Goal: Task Accomplishment & Management: Understand process/instructions

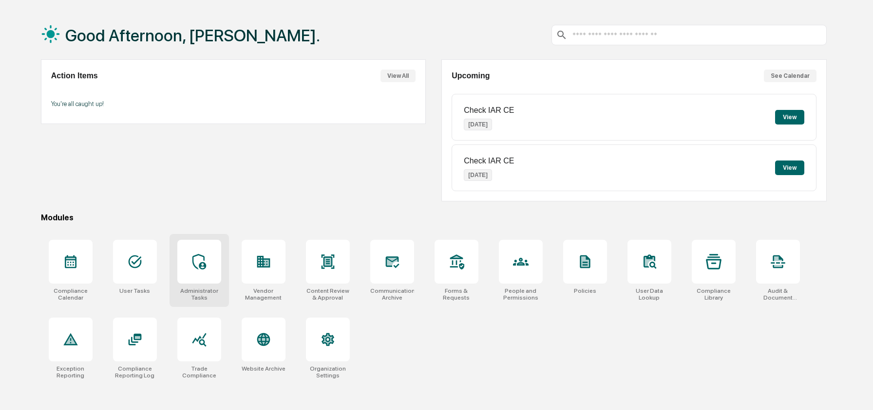
scroll to position [46, 0]
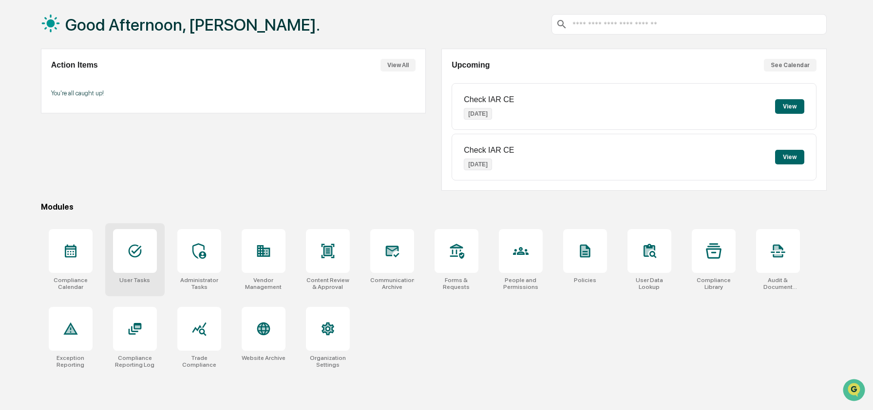
click at [153, 256] on div at bounding box center [135, 251] width 44 height 44
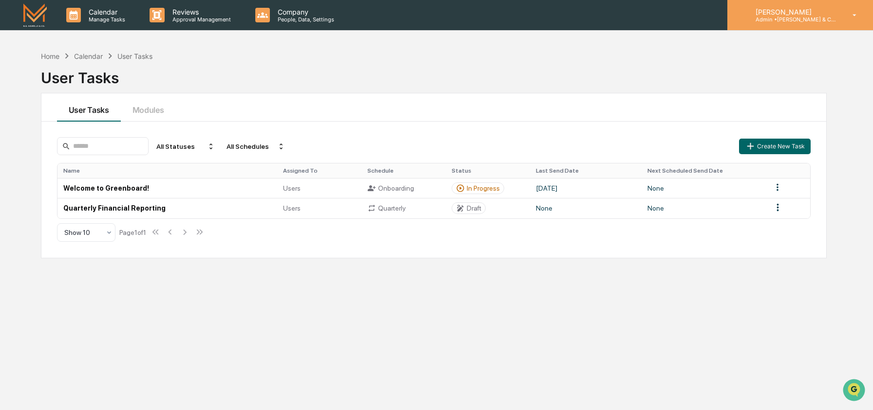
click at [797, 19] on p "Admin • [PERSON_NAME] & Co. - BD" at bounding box center [792, 19] width 91 height 7
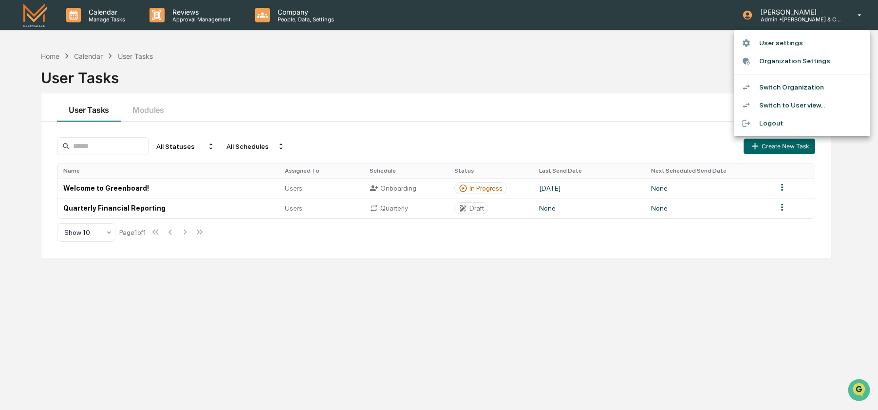
click at [779, 104] on li "Switch to User view..." at bounding box center [802, 105] width 136 height 18
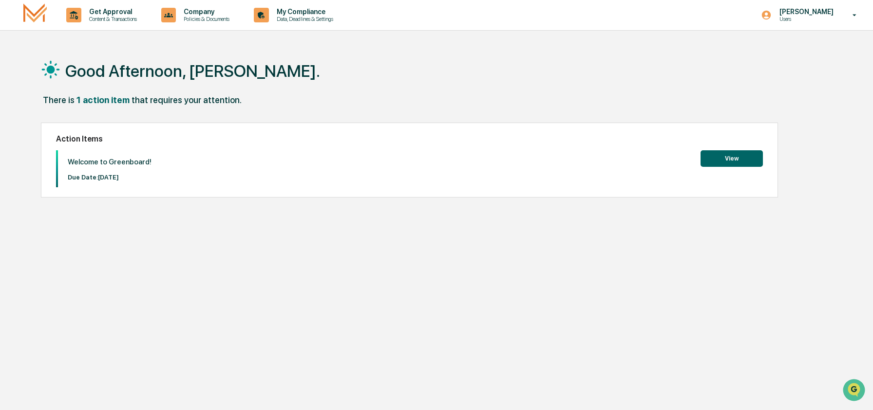
click at [736, 168] on div "Welcome to Greenboard! Due Date: [DATE] View" at bounding box center [409, 168] width 707 height 37
click at [736, 163] on button "View" at bounding box center [731, 158] width 62 height 17
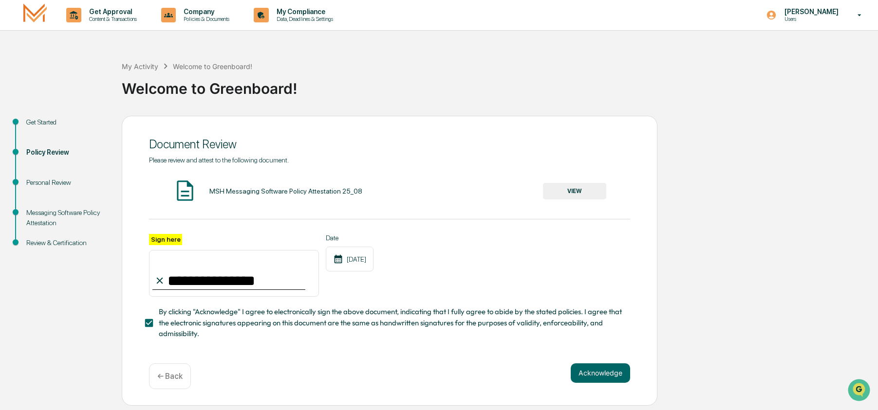
click at [36, 120] on div "Get Started" at bounding box center [66, 122] width 80 height 10
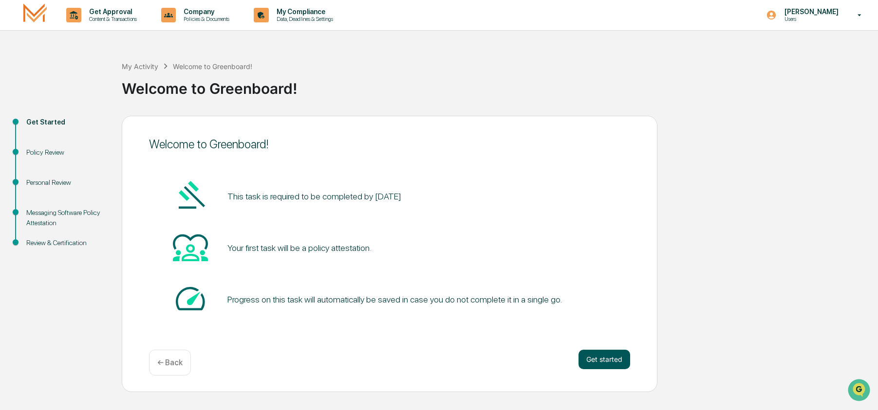
click at [593, 362] on button "Get started" at bounding box center [604, 359] width 52 height 19
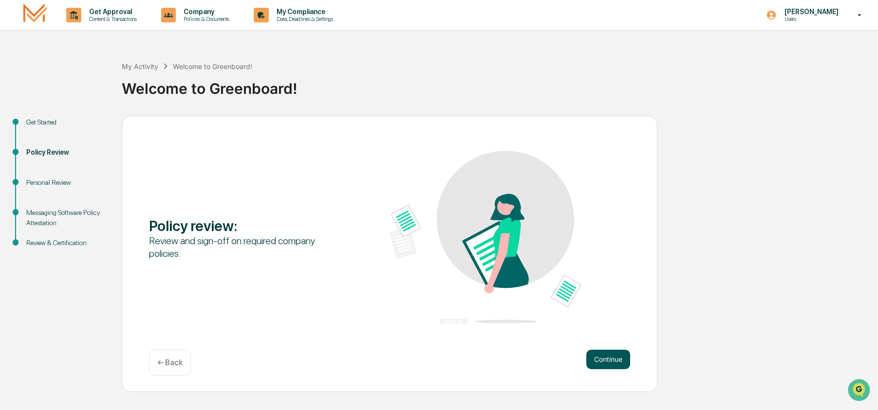
click at [594, 359] on button "Continue" at bounding box center [608, 359] width 44 height 19
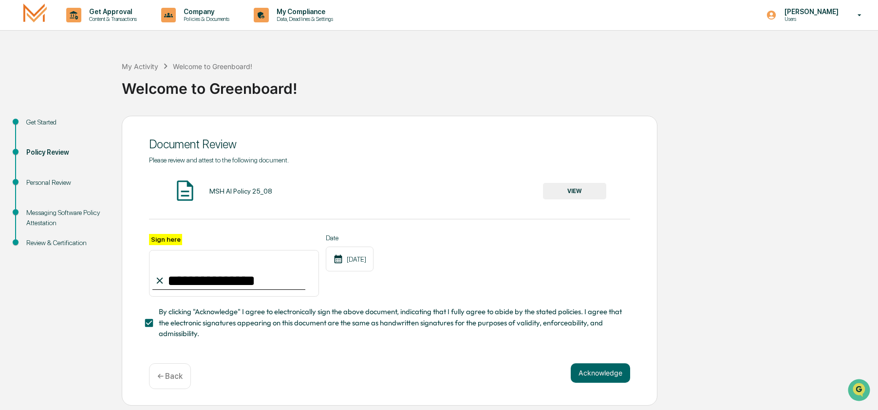
click at [594, 359] on div "**********" at bounding box center [390, 261] width 536 height 290
click at [590, 374] on button "Acknowledge" at bounding box center [600, 373] width 59 height 19
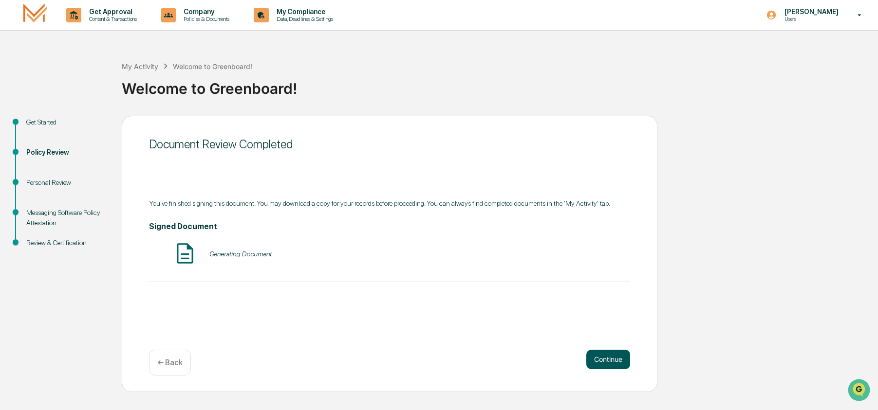
click at [592, 367] on button "Continue" at bounding box center [608, 359] width 44 height 19
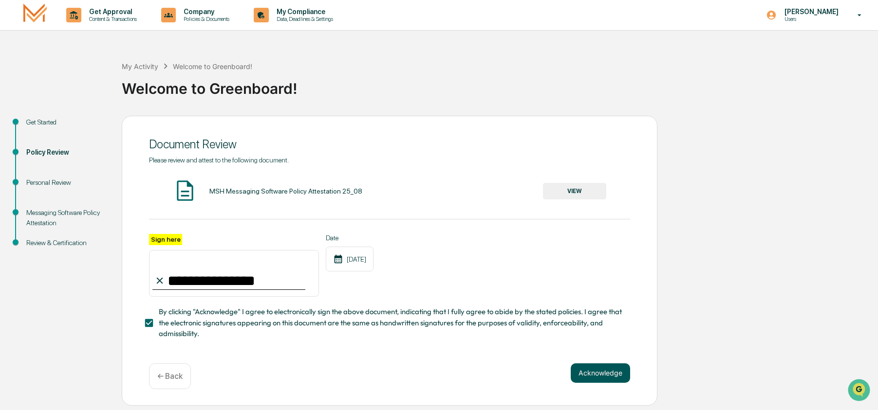
click at [592, 367] on button "Acknowledge" at bounding box center [600, 373] width 59 height 19
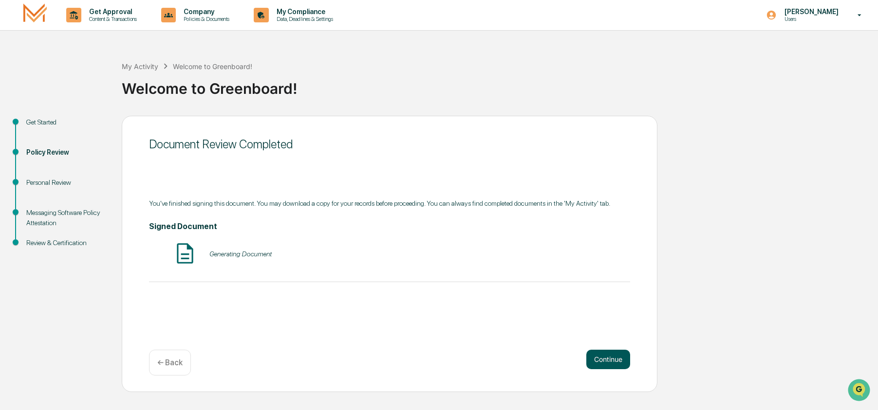
click at [595, 369] on button "Continue" at bounding box center [608, 359] width 44 height 19
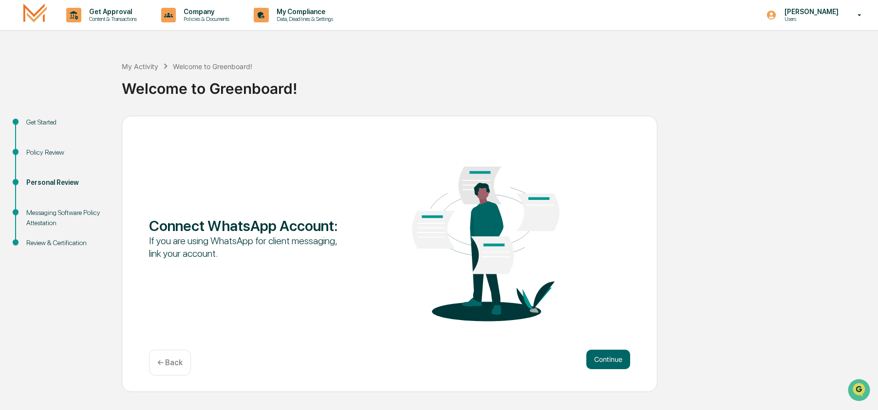
click at [595, 369] on button "Continue" at bounding box center [608, 359] width 44 height 19
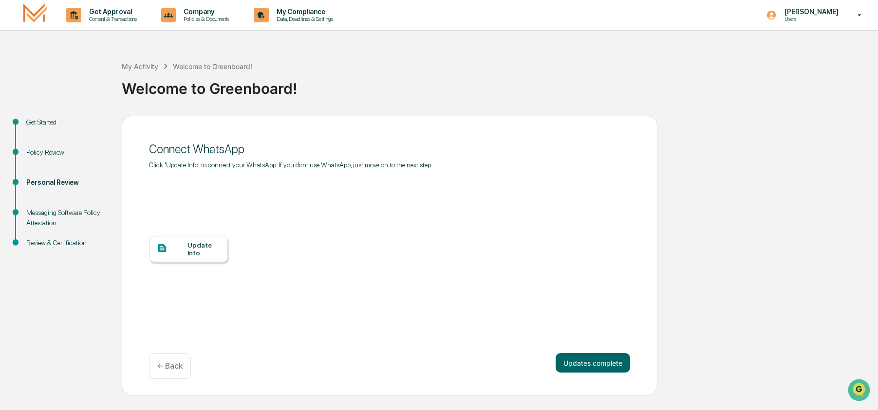
click at [223, 254] on div "Update Info" at bounding box center [188, 249] width 79 height 26
click at [183, 245] on div at bounding box center [172, 249] width 31 height 12
click at [53, 121] on div "Get Started" at bounding box center [66, 122] width 80 height 10
